Goal: Information Seeking & Learning: Learn about a topic

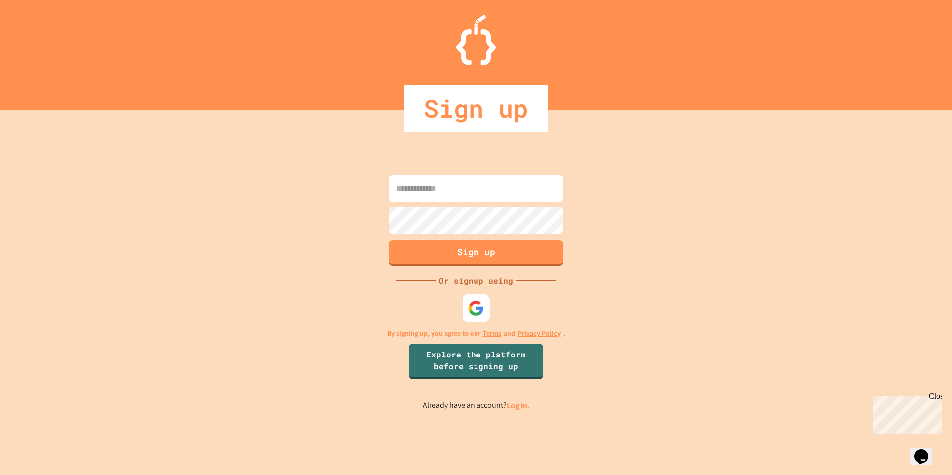
click at [483, 308] on img at bounding box center [476, 308] width 16 height 16
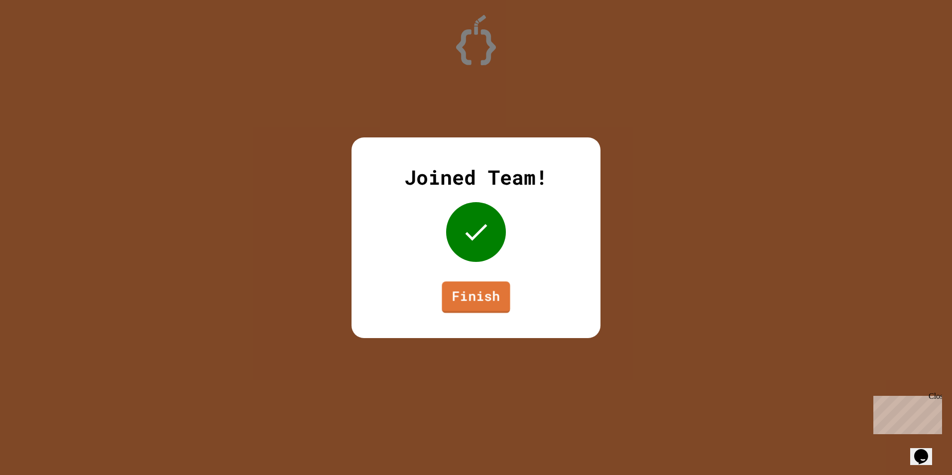
click at [475, 294] on link "Finish" at bounding box center [476, 297] width 68 height 32
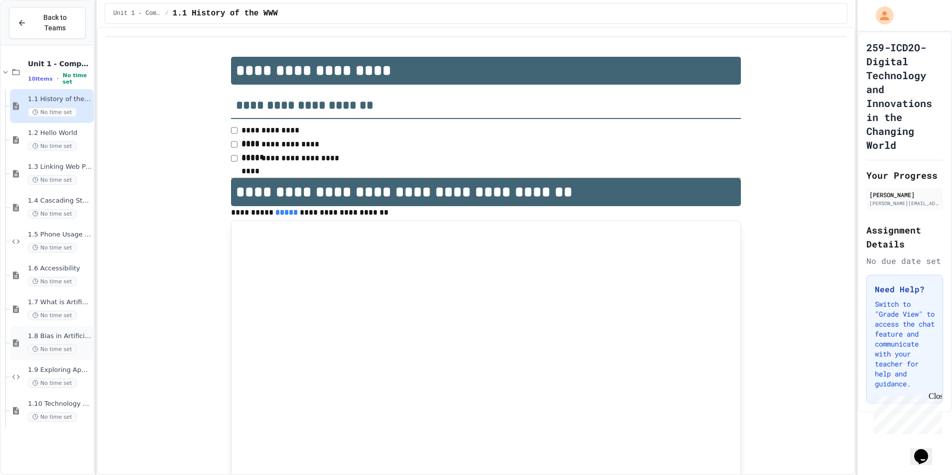
click at [73, 332] on span "1.8 Bias in Artificial Intelligence" at bounding box center [60, 336] width 64 height 8
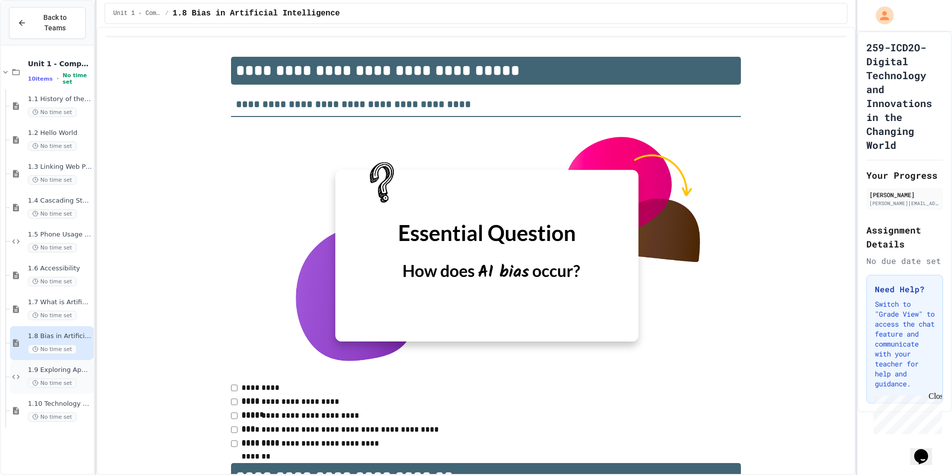
scroll to position [7948, 0]
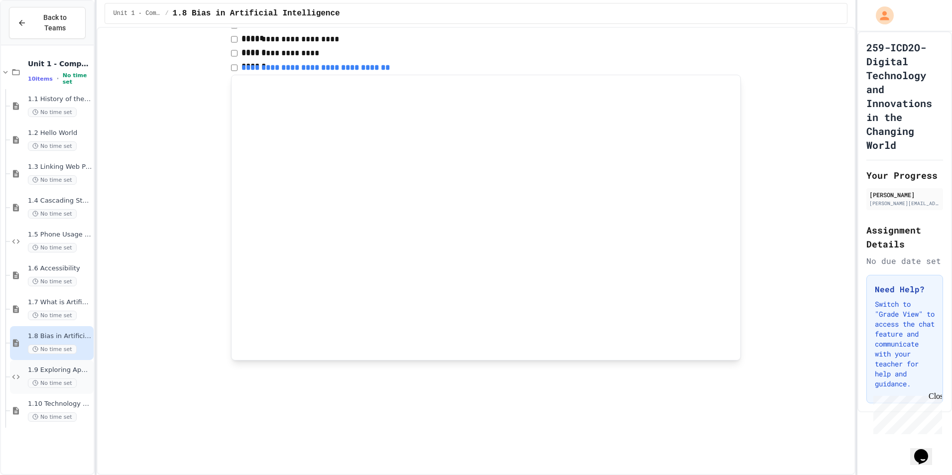
click at [74, 366] on div "1.9 Exploring Applications, Careers, and Connections in the Digital World No ti…" at bounding box center [60, 377] width 64 height 22
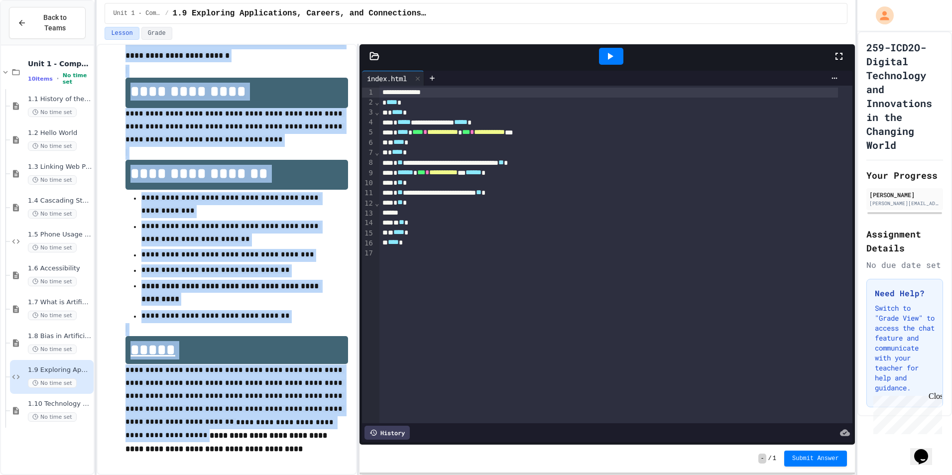
scroll to position [652, 0]
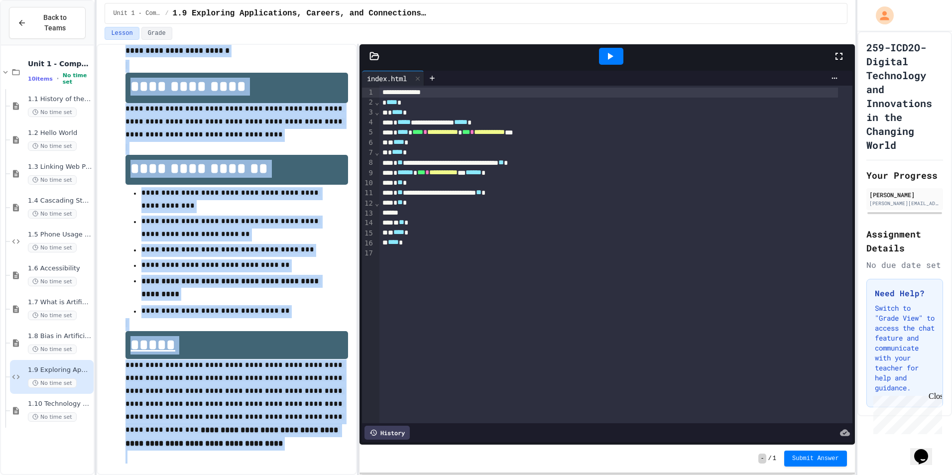
drag, startPoint x: 130, startPoint y: 110, endPoint x: 328, endPoint y: 454, distance: 397.5
drag, startPoint x: 328, startPoint y: 454, endPoint x: 284, endPoint y: 356, distance: 107.9
